Goal: Transaction & Acquisition: Book appointment/travel/reservation

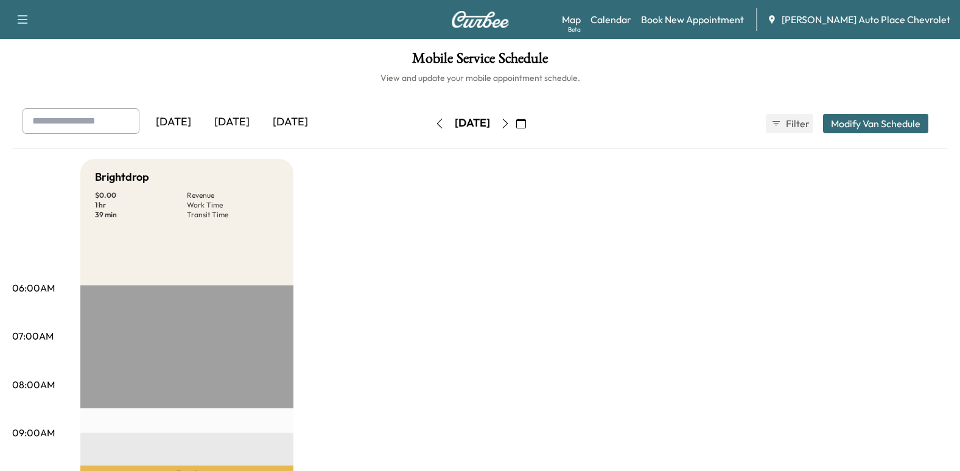
click at [508, 119] on icon "button" at bounding box center [504, 124] width 5 height 10
click at [436, 127] on icon "button" at bounding box center [438, 124] width 5 height 10
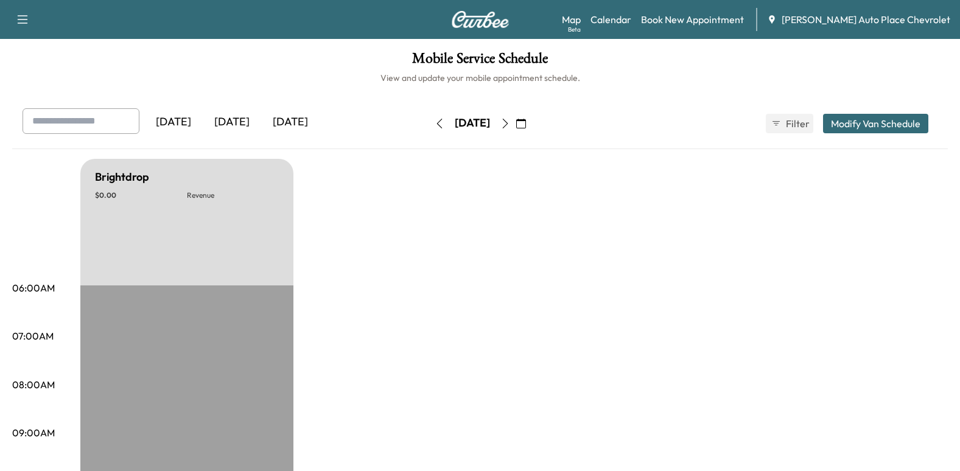
click at [435, 127] on icon "button" at bounding box center [440, 124] width 10 height 10
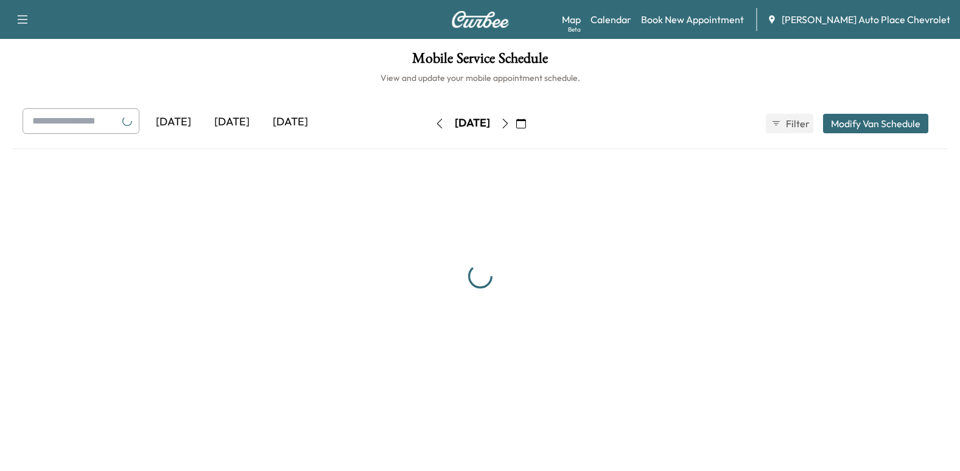
click at [435, 127] on icon "button" at bounding box center [440, 124] width 10 height 10
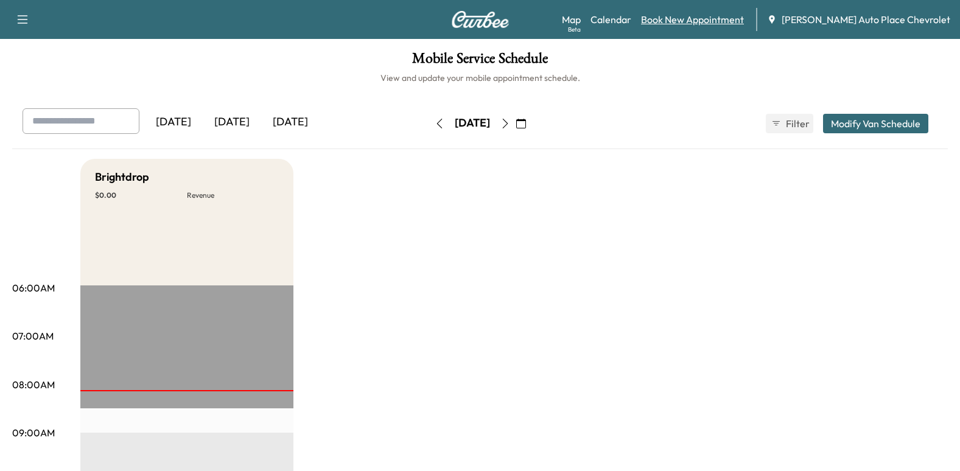
click at [729, 19] on link "Book New Appointment" at bounding box center [692, 19] width 103 height 15
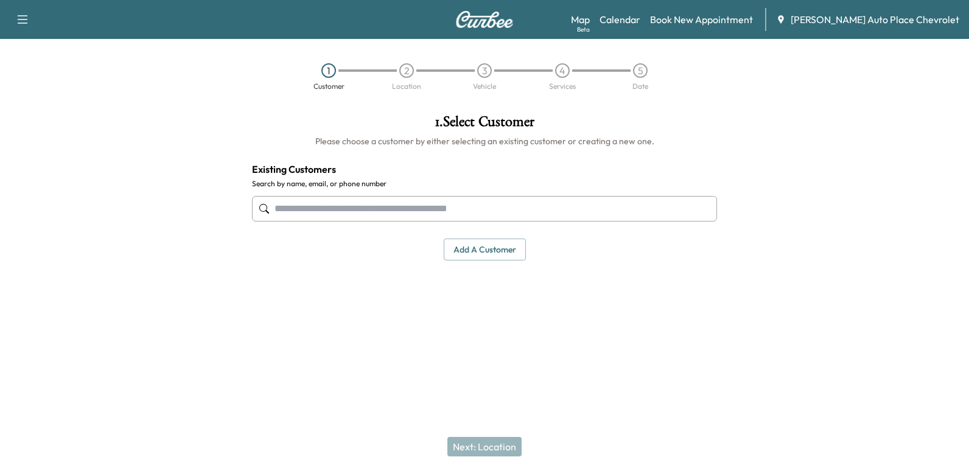
click at [536, 217] on input "text" at bounding box center [484, 209] width 465 height 26
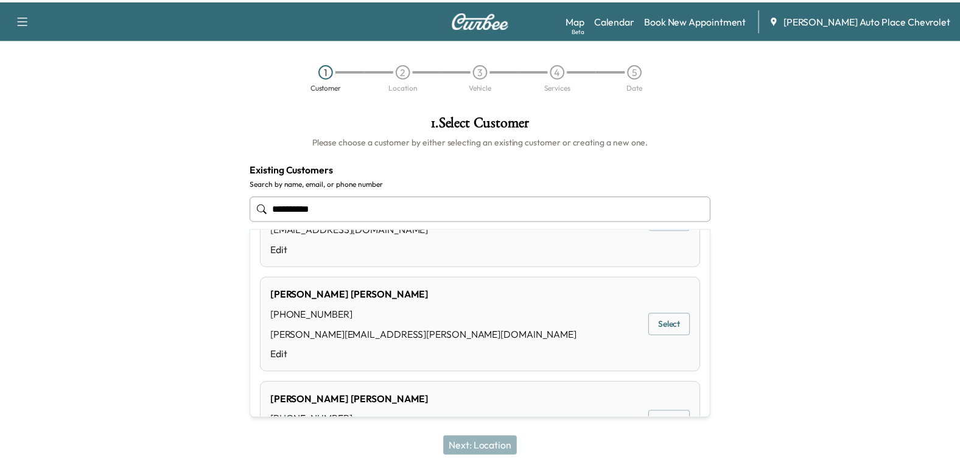
scroll to position [183, 0]
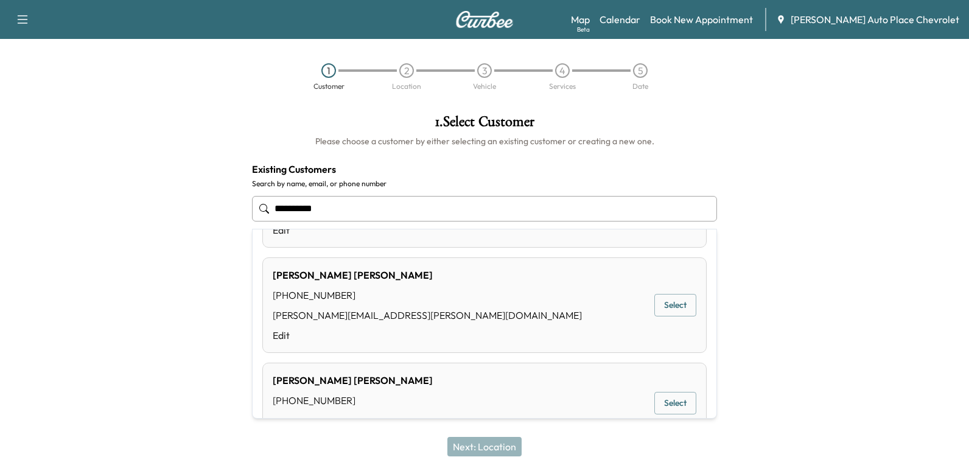
click at [677, 309] on button "Select" at bounding box center [675, 305] width 42 height 23
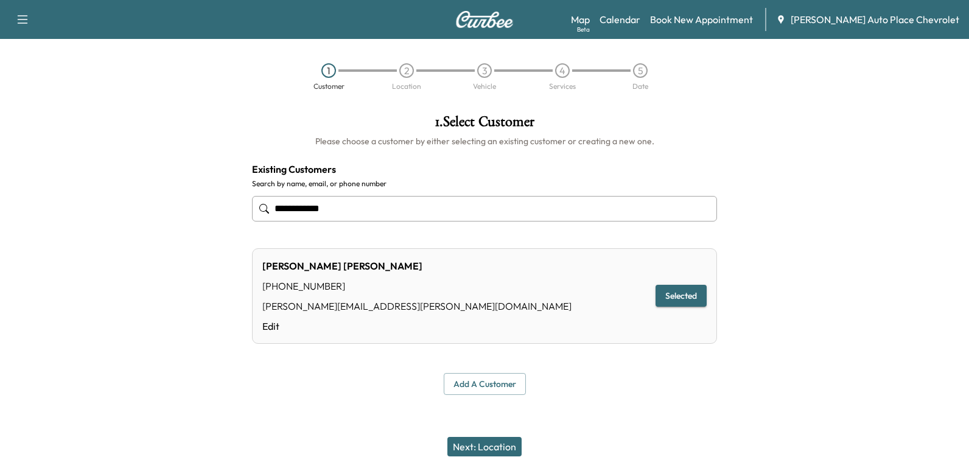
type input "**********"
click at [492, 441] on button "Next: Location" at bounding box center [484, 446] width 74 height 19
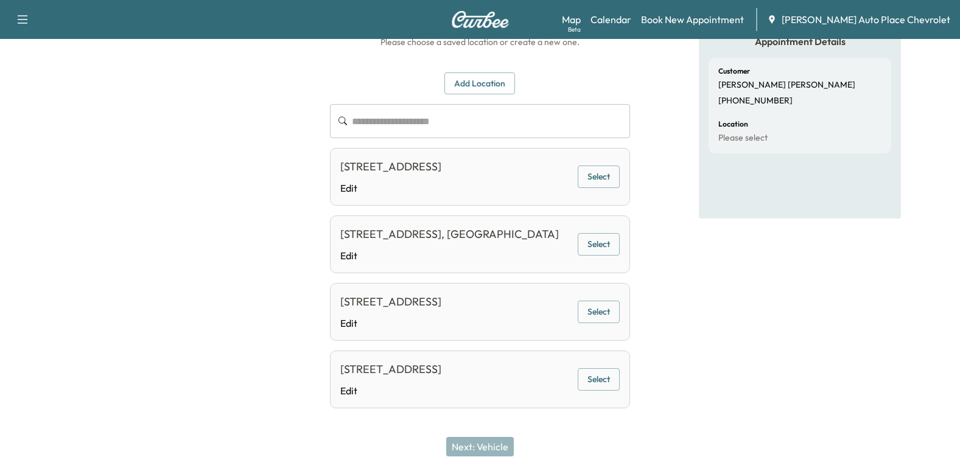
scroll to position [122, 0]
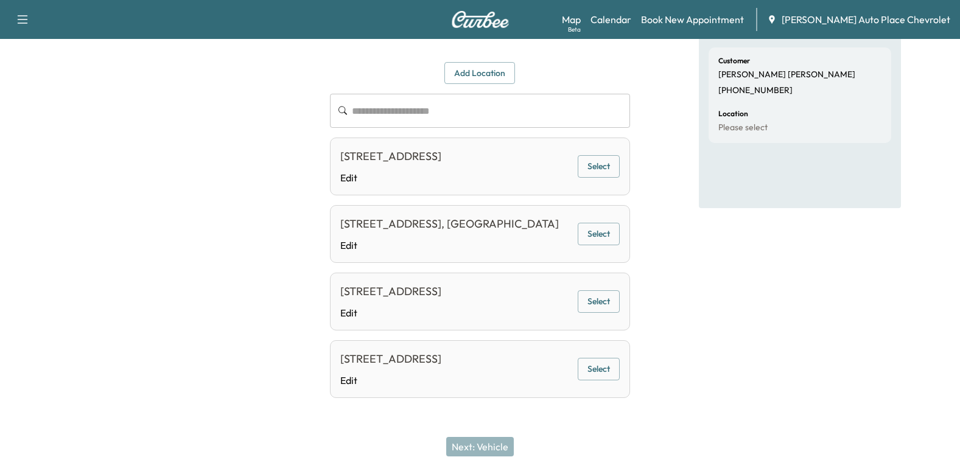
click at [603, 245] on button "Select" at bounding box center [599, 234] width 42 height 23
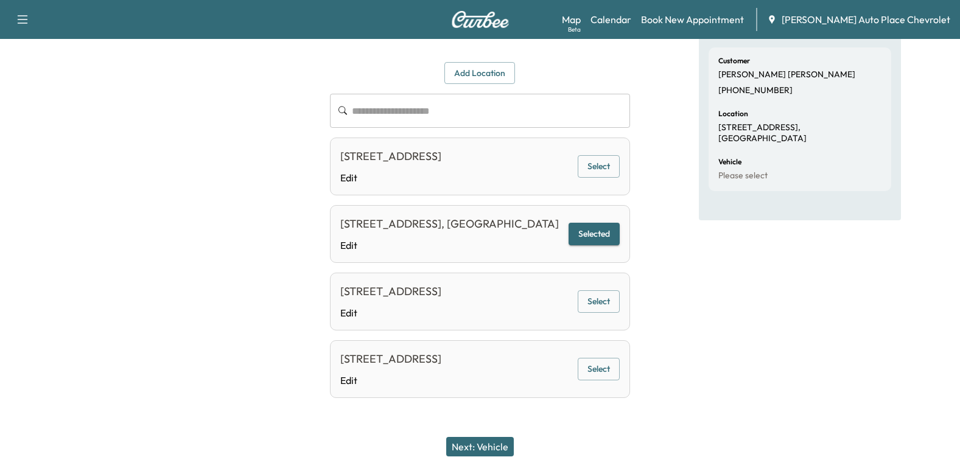
click at [484, 446] on button "Next: Vehicle" at bounding box center [480, 446] width 68 height 19
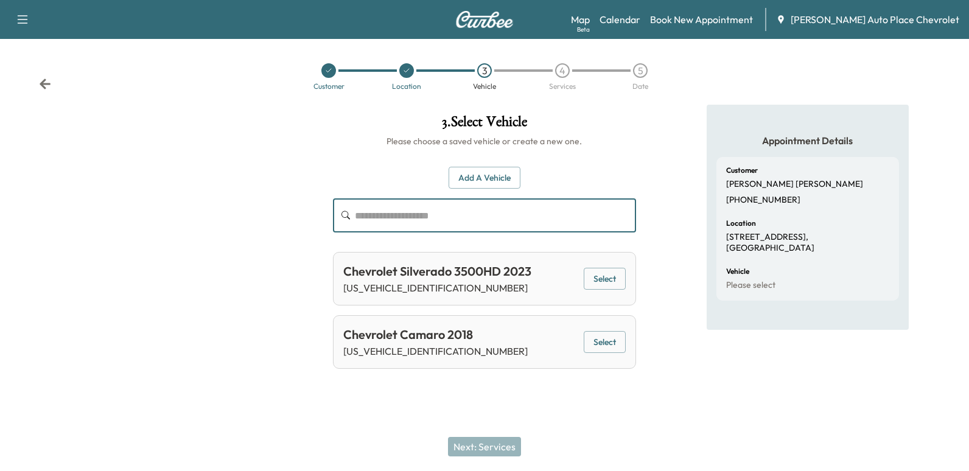
drag, startPoint x: 473, startPoint y: 216, endPoint x: 501, endPoint y: 171, distance: 52.7
click at [501, 171] on button "Add a Vehicle" at bounding box center [485, 178] width 72 height 23
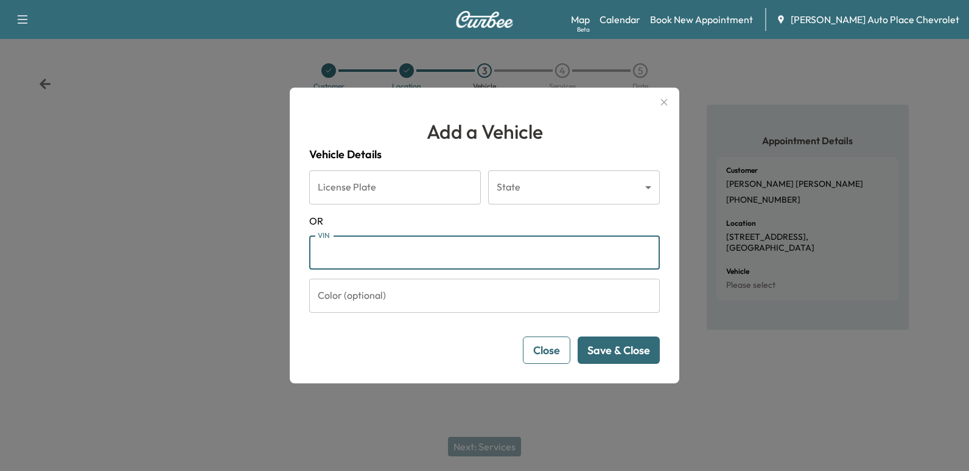
paste input "**********"
type input "**********"
click at [613, 346] on button "Save & Close" at bounding box center [619, 350] width 82 height 27
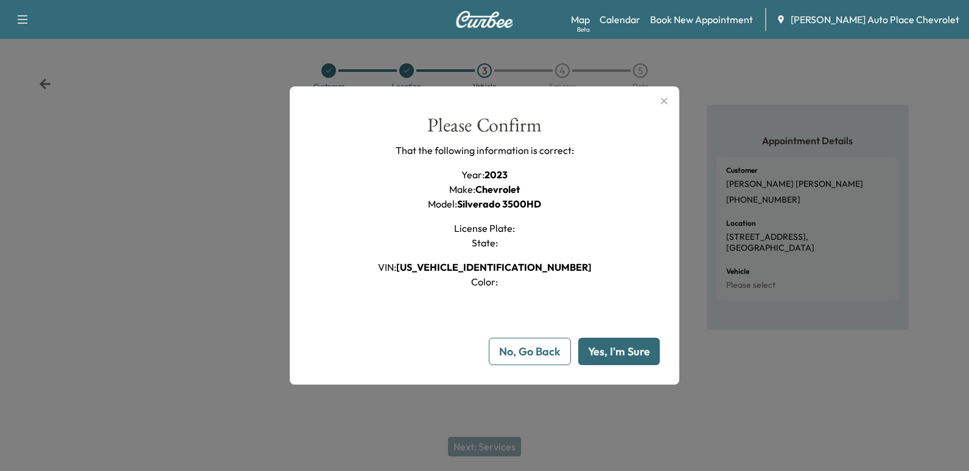
click at [523, 204] on span "Silverado 3500HD" at bounding box center [499, 204] width 84 height 12
click at [609, 355] on button "Yes, I'm Sure" at bounding box center [619, 351] width 82 height 27
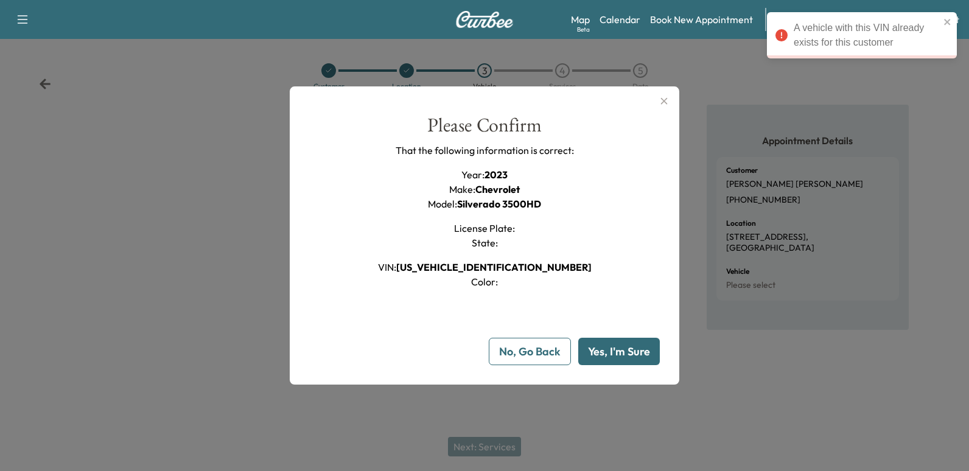
click at [662, 103] on icon "button" at bounding box center [664, 101] width 7 height 7
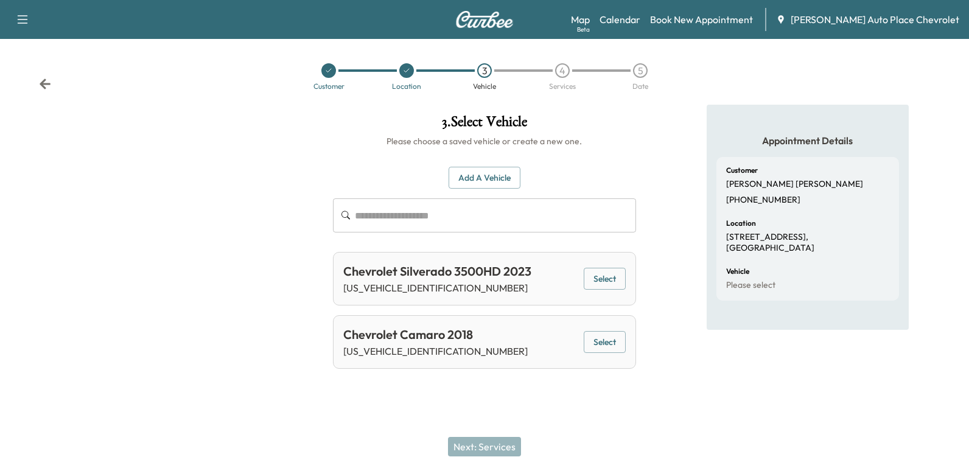
click at [612, 279] on button "Select" at bounding box center [605, 279] width 42 height 23
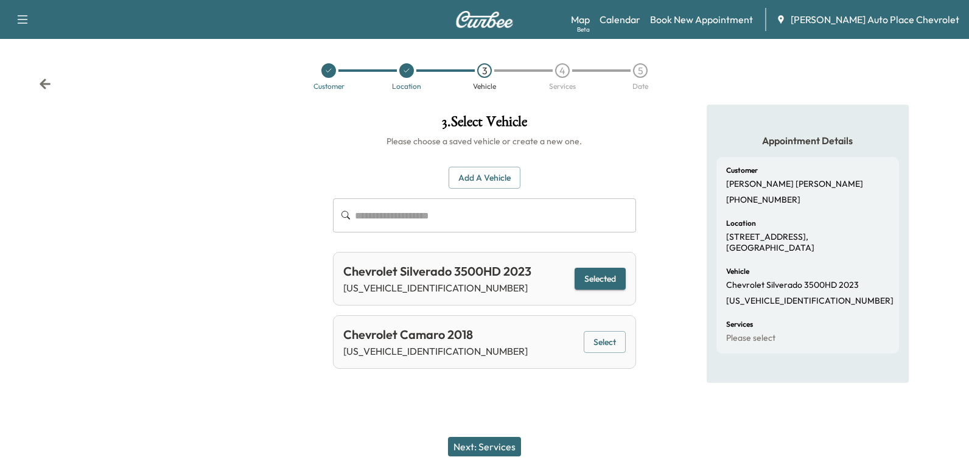
click at [499, 445] on button "Next: Services" at bounding box center [484, 446] width 73 height 19
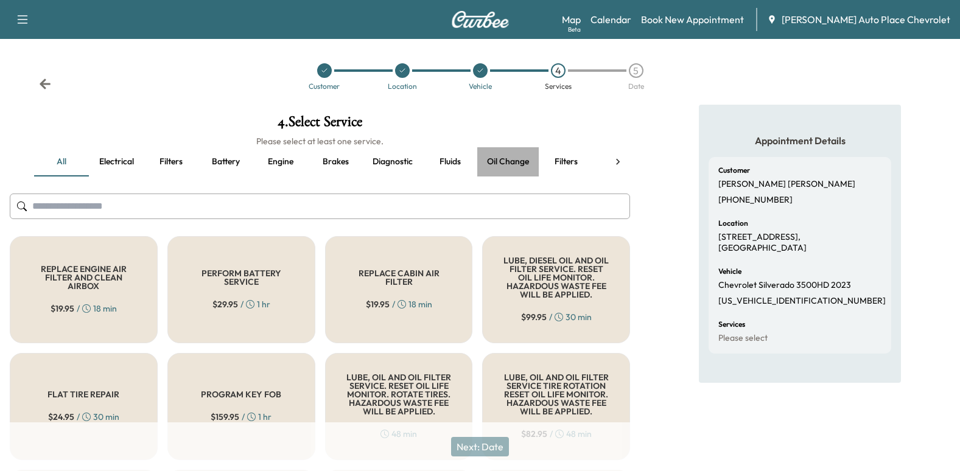
click at [505, 163] on button "Oil change" at bounding box center [507, 161] width 61 height 29
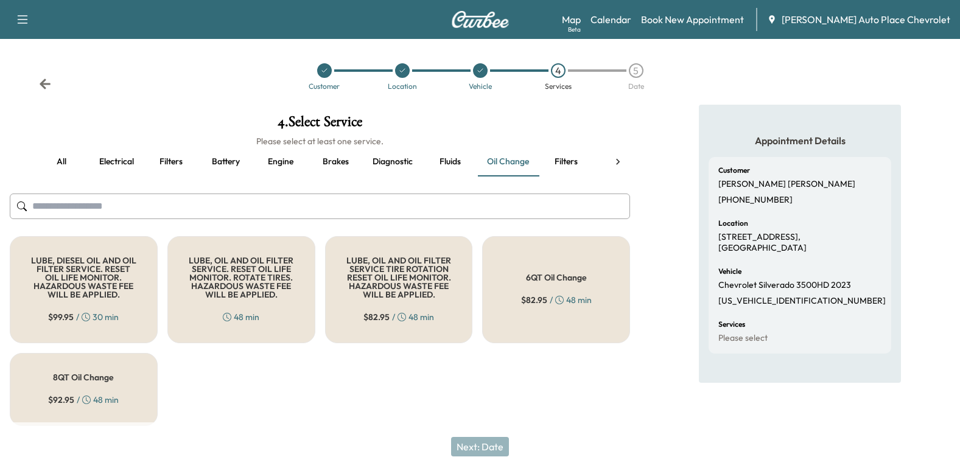
click at [94, 274] on h5 "LUBE, DIESEL OIL AND OIL FILTER SERVICE. RESET OIL LIFE MONITOR. HAZARDOUS WAST…" at bounding box center [84, 277] width 108 height 43
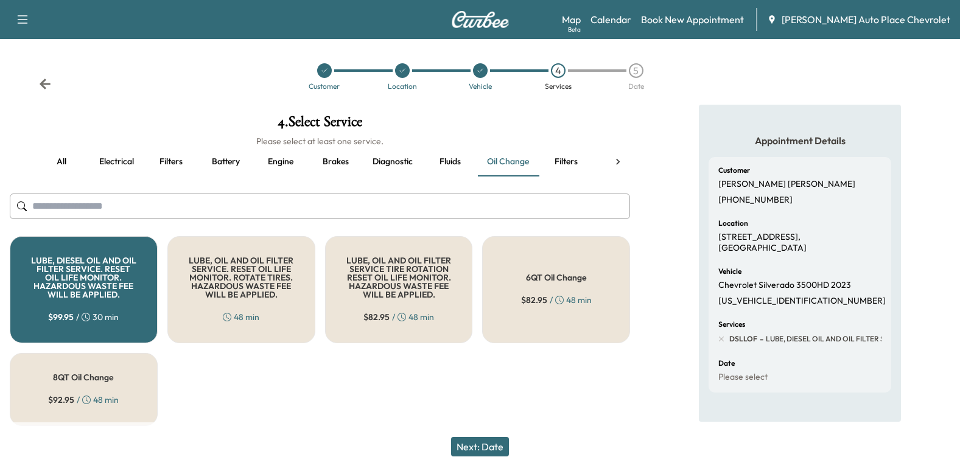
click at [487, 442] on button "Next: Date" at bounding box center [480, 446] width 58 height 19
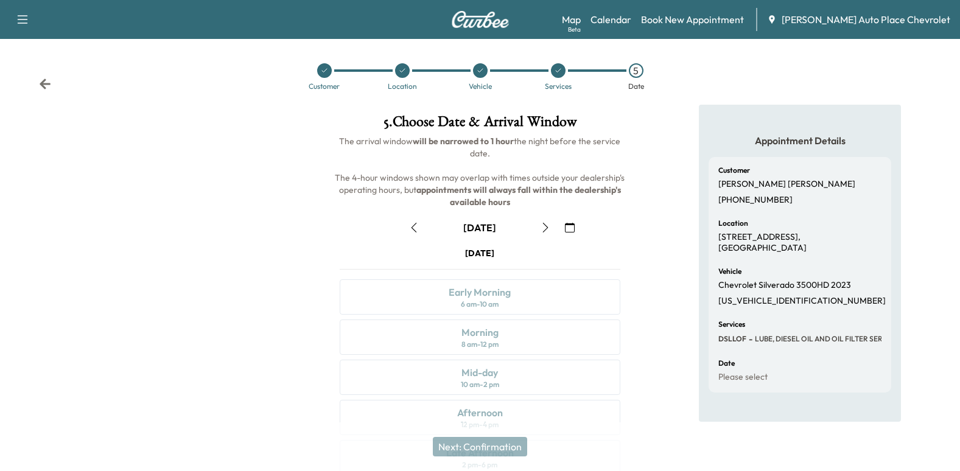
click at [542, 226] on icon "button" at bounding box center [545, 228] width 10 height 10
click at [548, 223] on icon "button" at bounding box center [545, 228] width 10 height 10
click at [547, 226] on icon "button" at bounding box center [545, 228] width 5 height 10
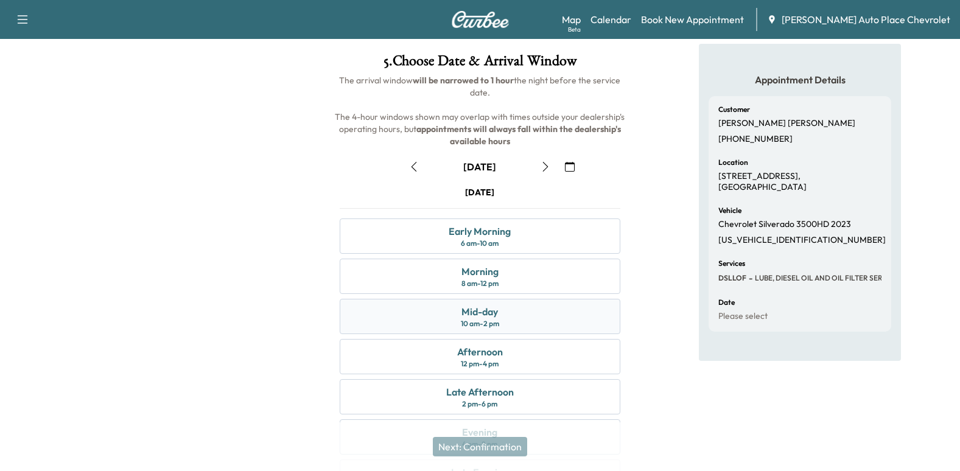
click at [522, 318] on div "Mid-day 10 am - 2 pm" at bounding box center [480, 316] width 281 height 35
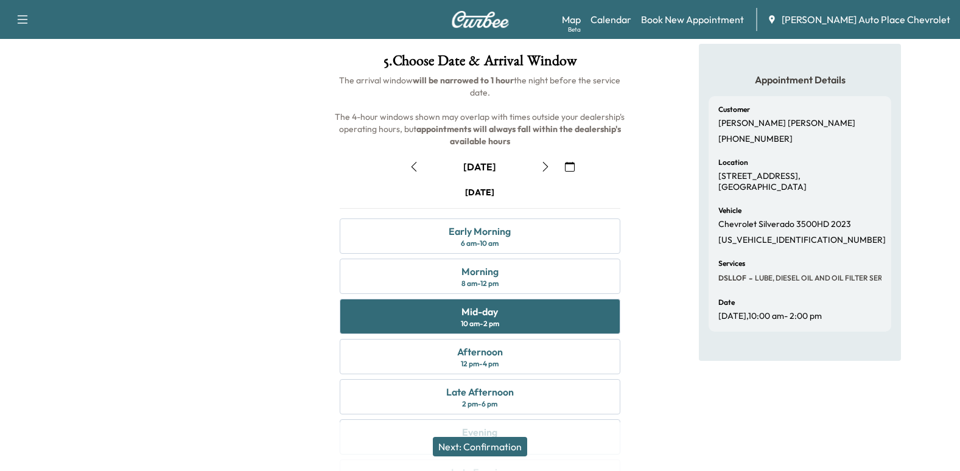
click at [506, 447] on button "Next: Confirmation" at bounding box center [480, 446] width 94 height 19
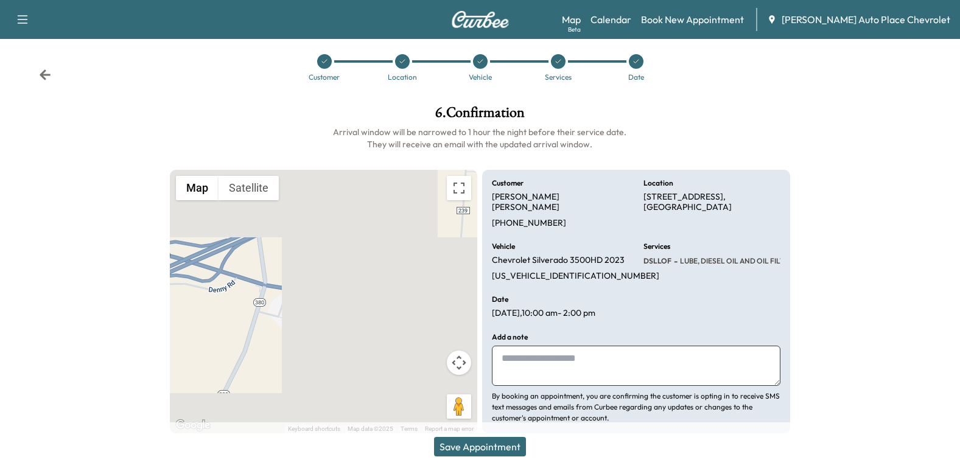
click at [498, 444] on button "Save Appointment" at bounding box center [480, 446] width 92 height 19
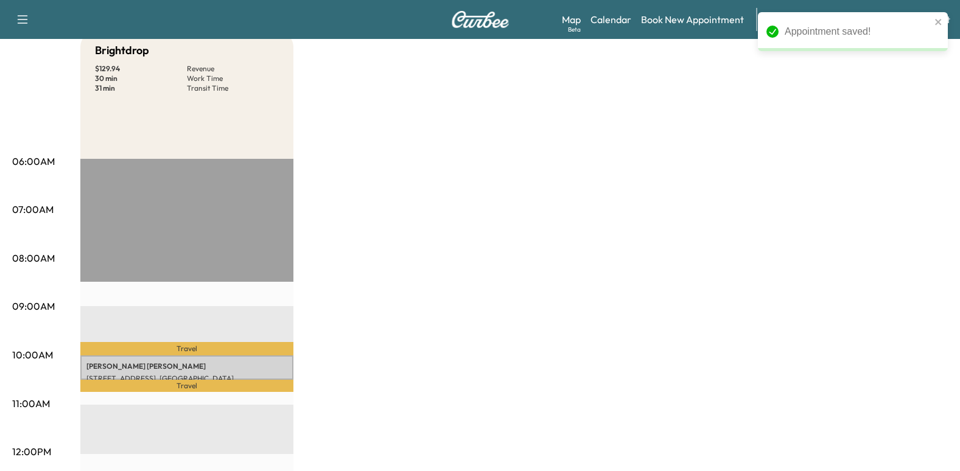
scroll to position [131, 0]
